Goal: Navigation & Orientation: Find specific page/section

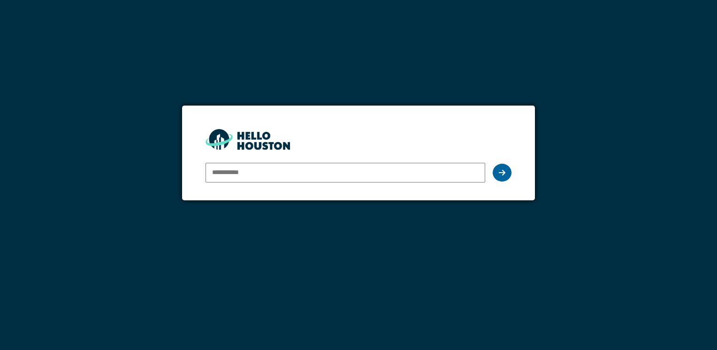
type input "**********"
click at [506, 173] on div at bounding box center [501, 173] width 19 height 18
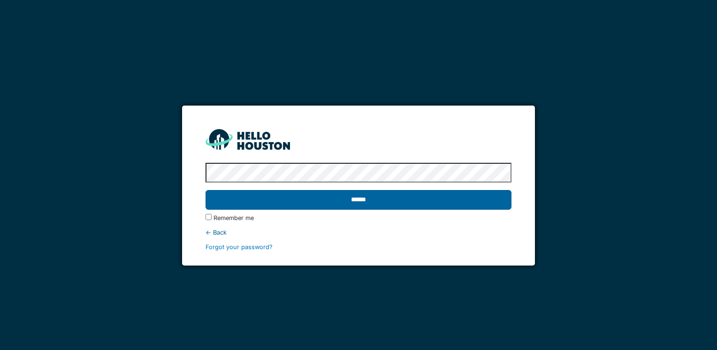
click at [311, 204] on input "******" at bounding box center [357, 200] width 305 height 20
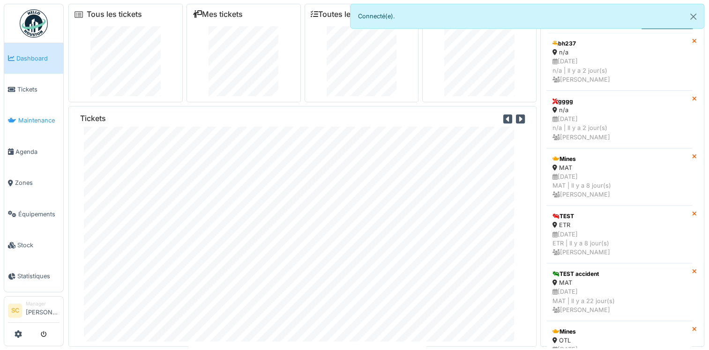
click at [32, 121] on span "Maintenance" at bounding box center [38, 120] width 41 height 9
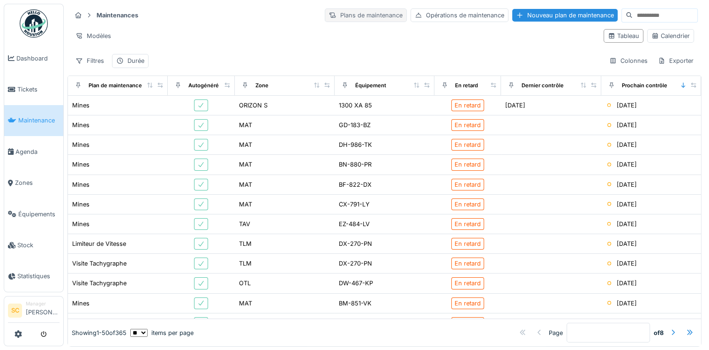
click at [368, 15] on div "Plans de maintenance" at bounding box center [366, 15] width 82 height 14
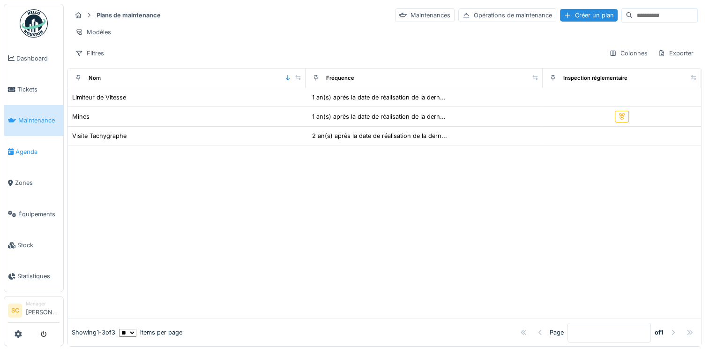
click at [32, 147] on span "Agenda" at bounding box center [37, 151] width 44 height 9
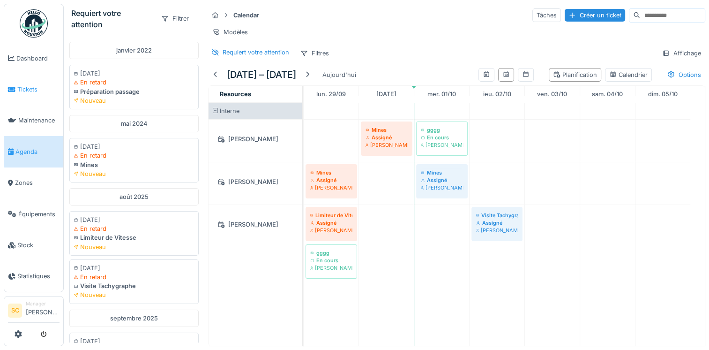
click at [31, 85] on span "Tickets" at bounding box center [38, 89] width 42 height 9
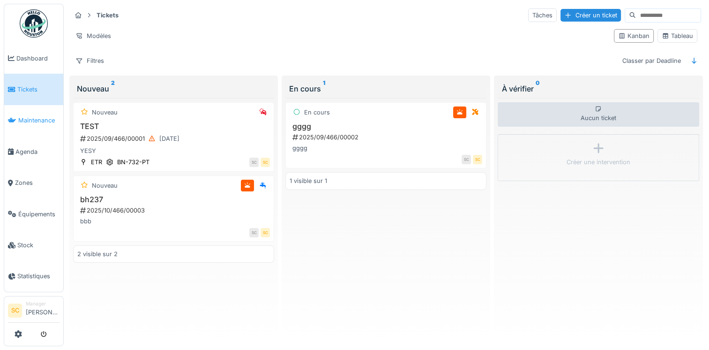
click at [39, 116] on span "Maintenance" at bounding box center [38, 120] width 41 height 9
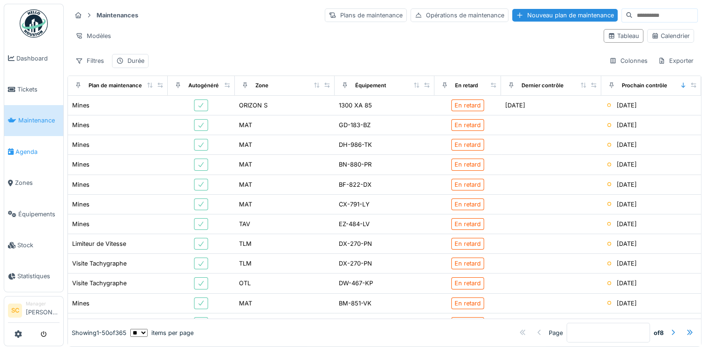
click at [24, 151] on span "Agenda" at bounding box center [37, 151] width 44 height 9
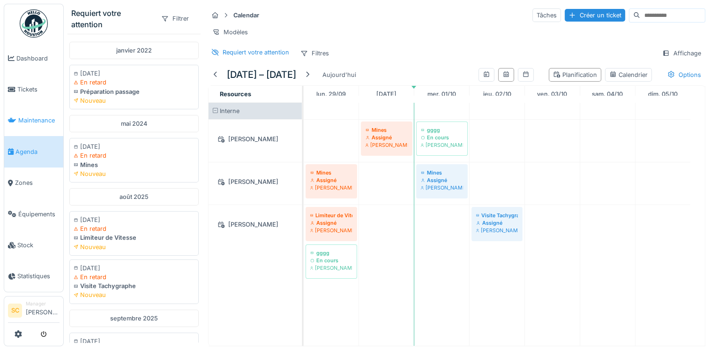
click at [39, 125] on link "Maintenance" at bounding box center [33, 120] width 59 height 31
click at [42, 120] on span "Maintenance" at bounding box center [38, 120] width 41 height 9
click at [21, 116] on span "Maintenance" at bounding box center [38, 120] width 41 height 9
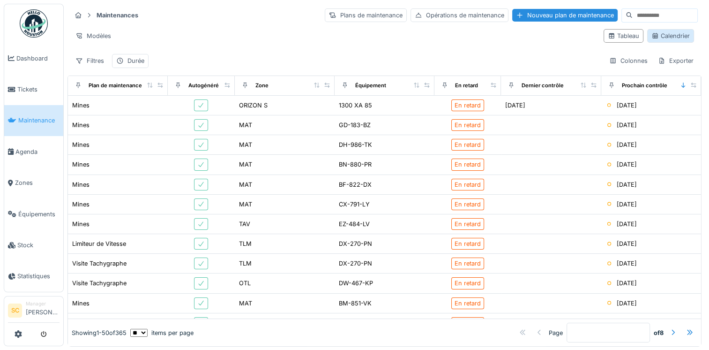
click at [654, 33] on div "Calendrier" at bounding box center [671, 35] width 38 height 9
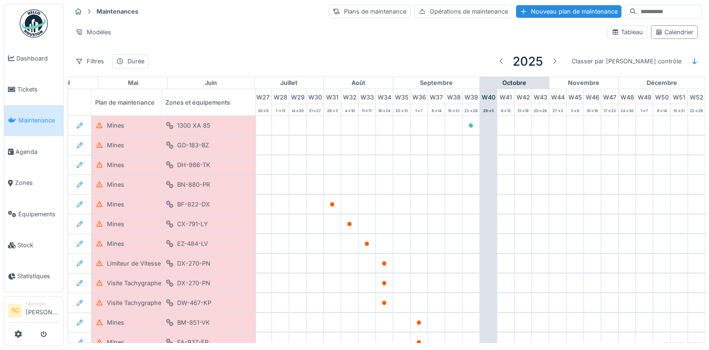
scroll to position [0, 491]
